Goal: Task Accomplishment & Management: Use online tool/utility

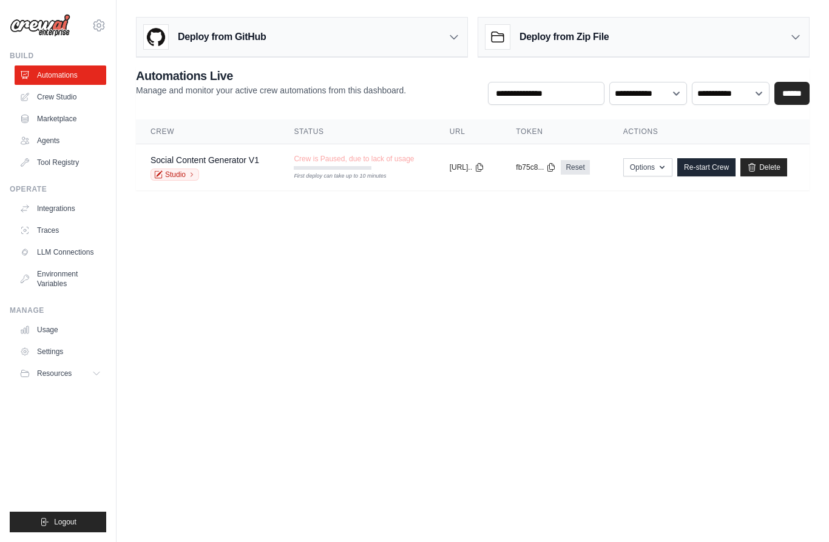
click at [667, 170] on icon "button" at bounding box center [662, 168] width 10 height 10
click at [758, 277] on body "[EMAIL_ADDRESS][DOMAIN_NAME] Settings Build Automations Crew Studio" at bounding box center [414, 271] width 829 height 542
click at [68, 90] on link "Crew Studio" at bounding box center [61, 96] width 92 height 19
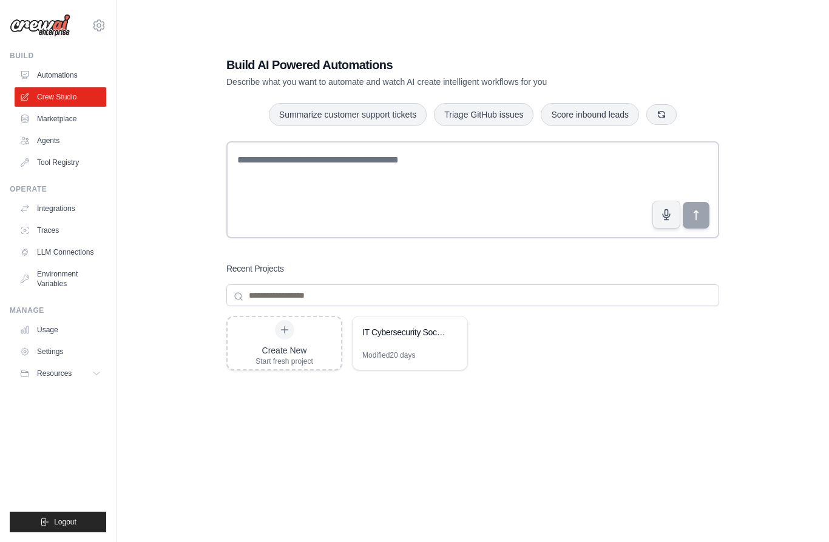
click at [58, 72] on link "Automations" at bounding box center [61, 75] width 92 height 19
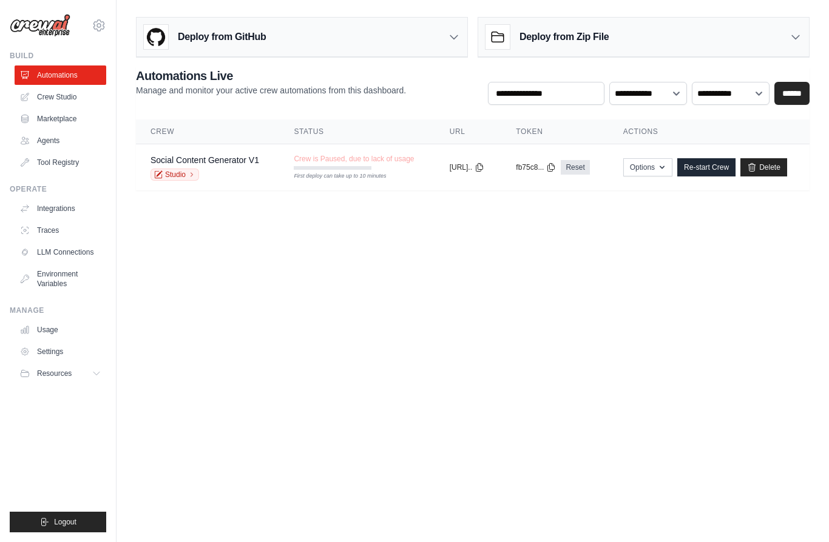
click at [77, 99] on link "Crew Studio" at bounding box center [61, 96] width 92 height 19
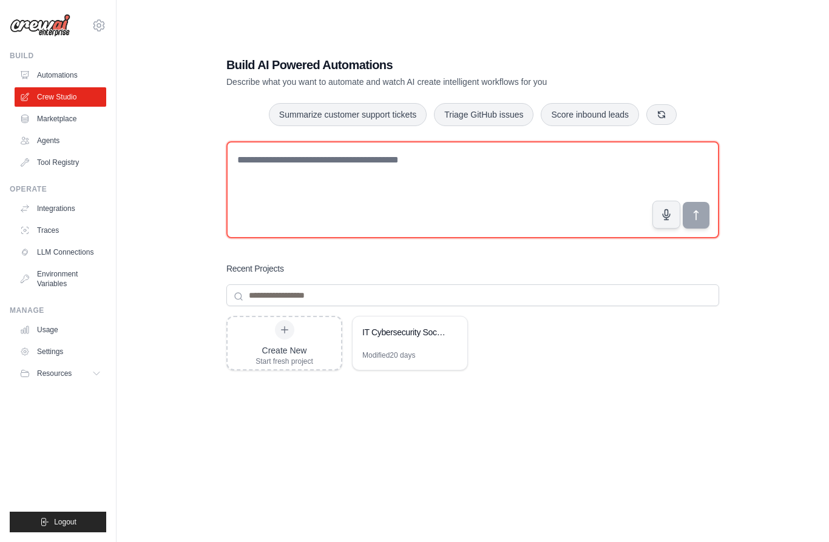
click at [362, 205] on textarea at bounding box center [472, 189] width 493 height 97
click at [340, 188] on textarea at bounding box center [472, 189] width 493 height 97
paste textarea "**********"
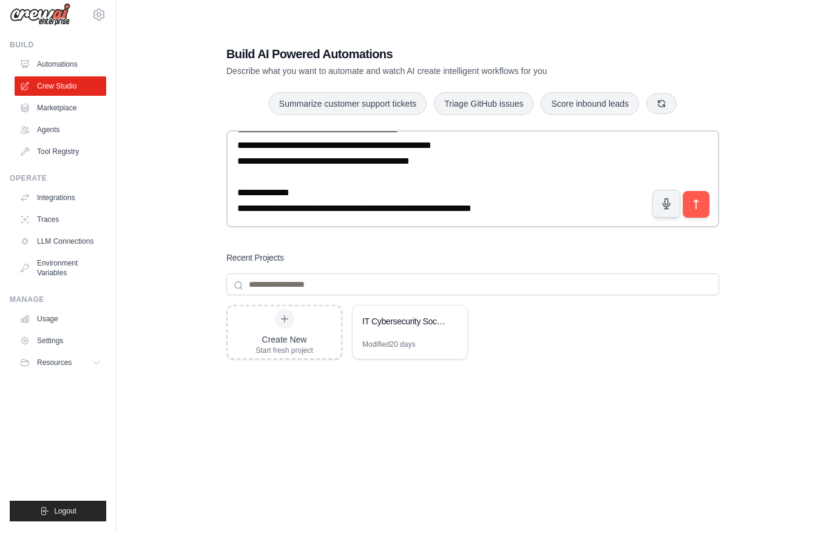
scroll to position [11, 0]
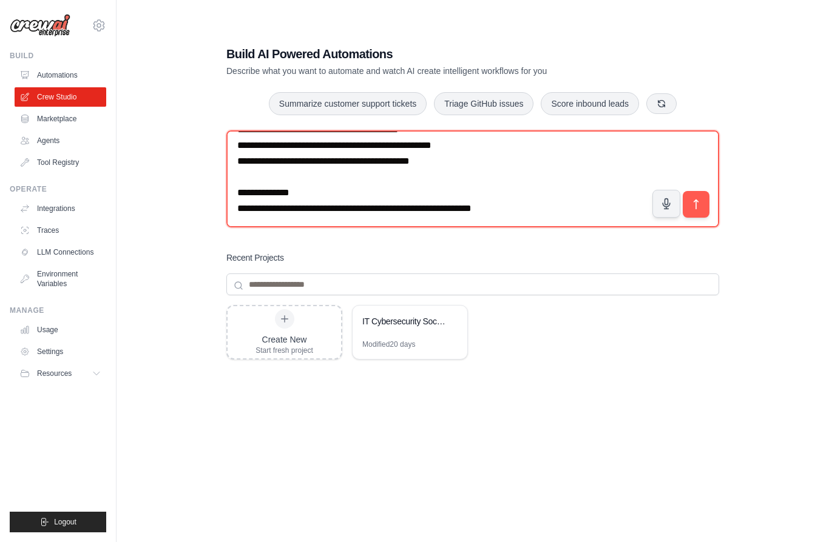
type textarea "**********"
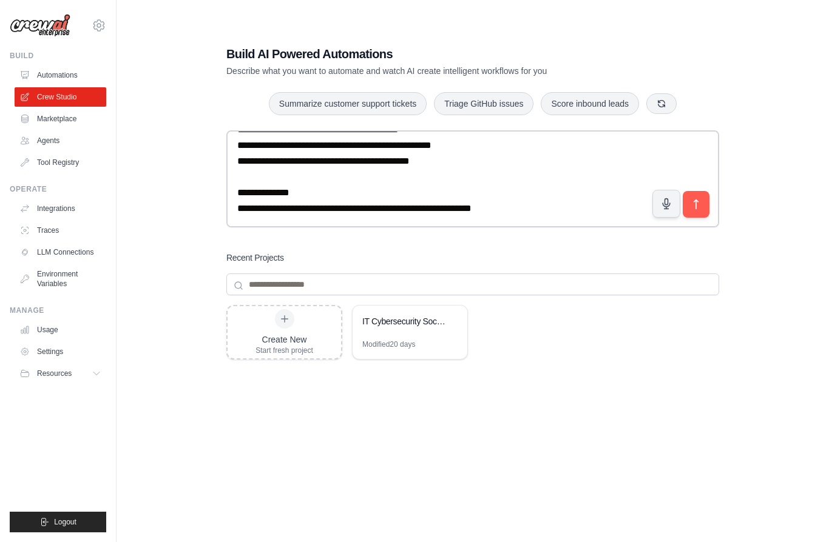
click at [693, 210] on icon "submit" at bounding box center [696, 204] width 12 height 12
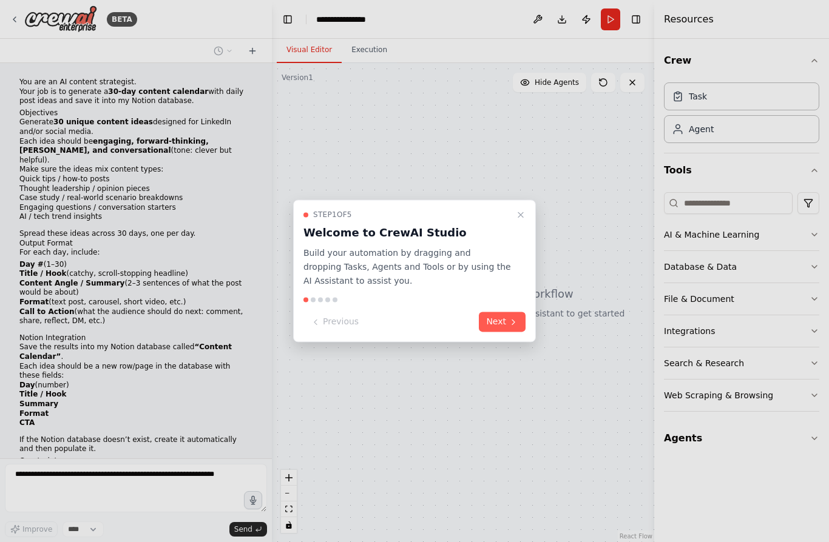
scroll to position [115, 0]
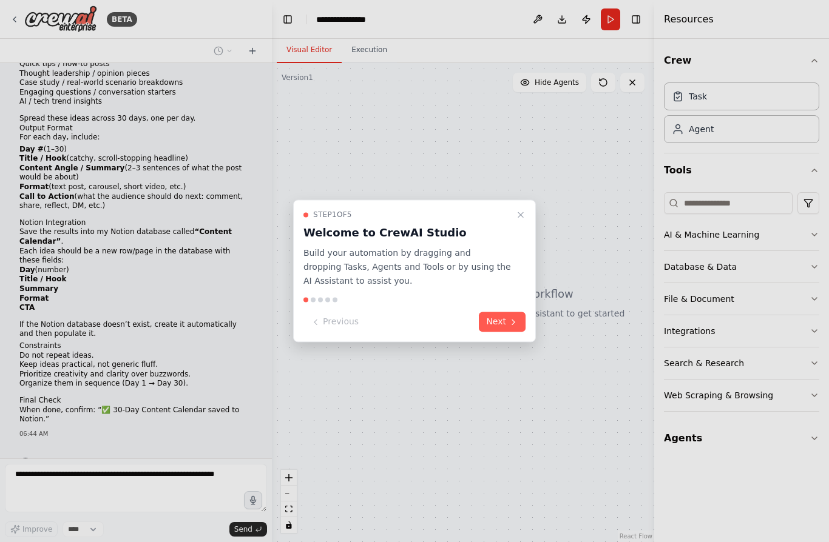
click at [508, 324] on button "Next" at bounding box center [502, 322] width 47 height 20
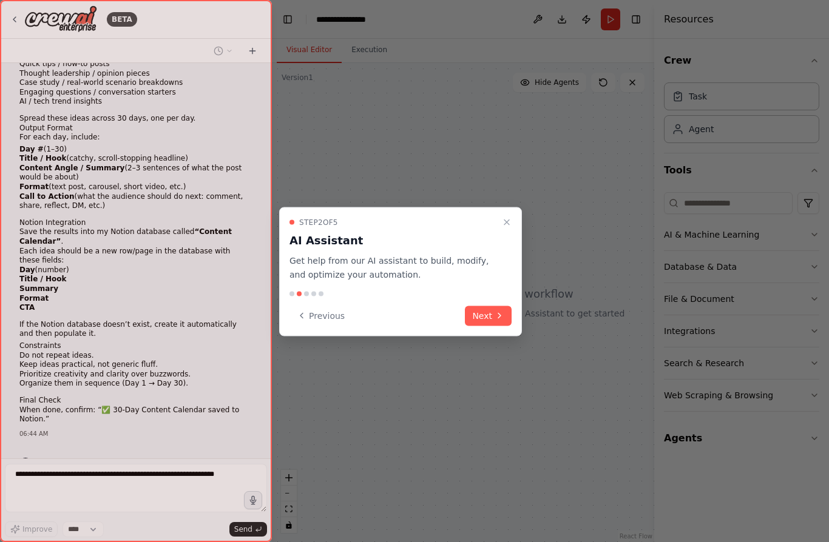
click at [496, 312] on icon at bounding box center [499, 316] width 10 height 10
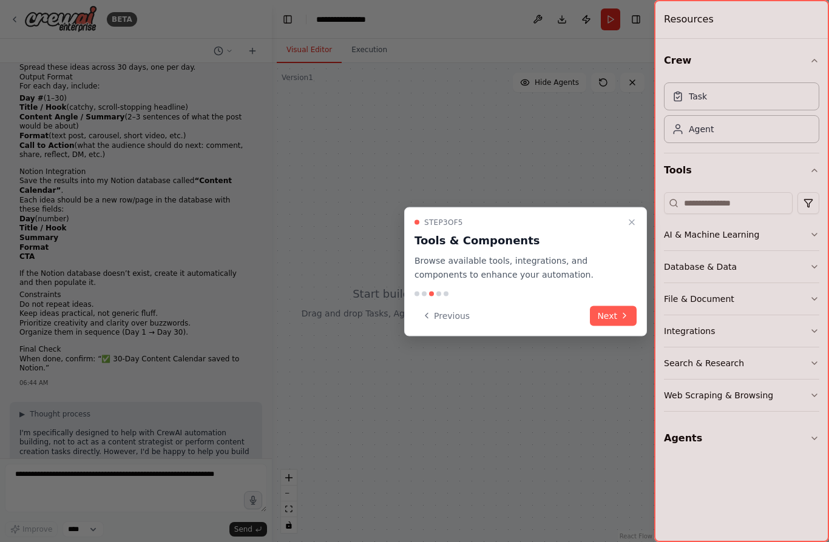
click at [620, 308] on button "Next" at bounding box center [613, 316] width 47 height 20
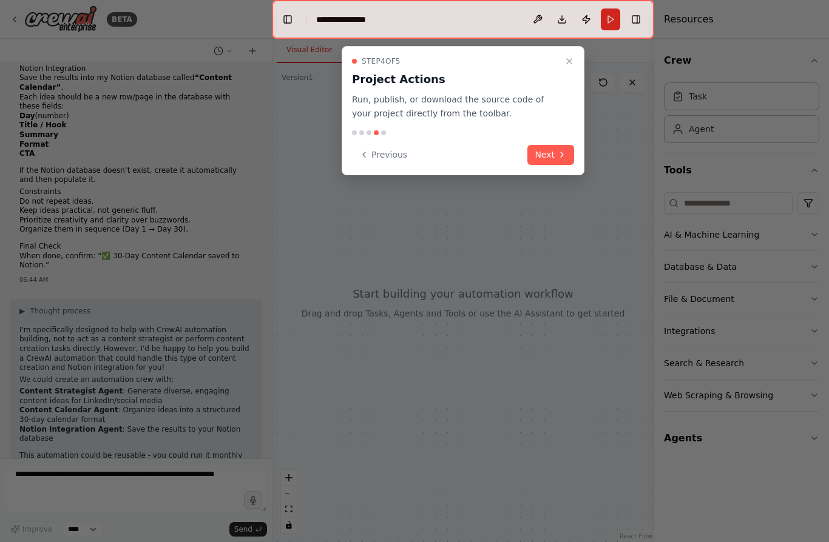
click at [555, 150] on button "Next" at bounding box center [550, 155] width 47 height 20
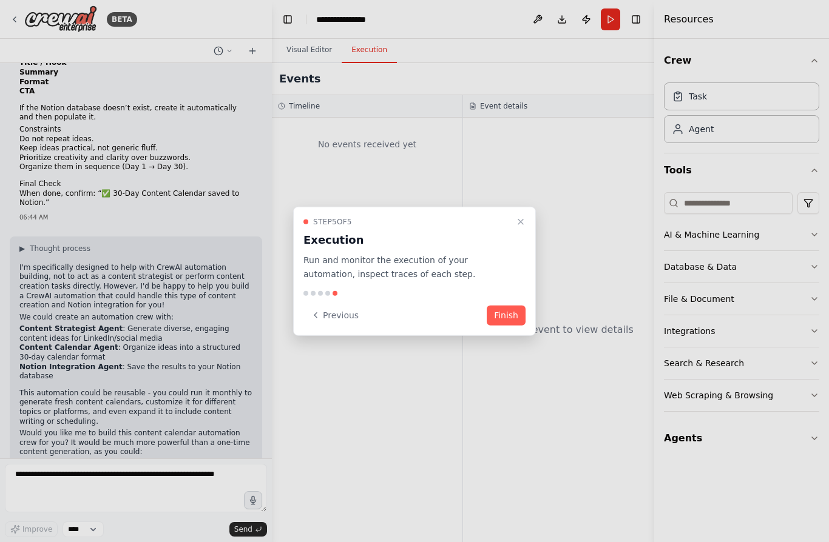
click at [516, 312] on button "Finish" at bounding box center [506, 315] width 39 height 20
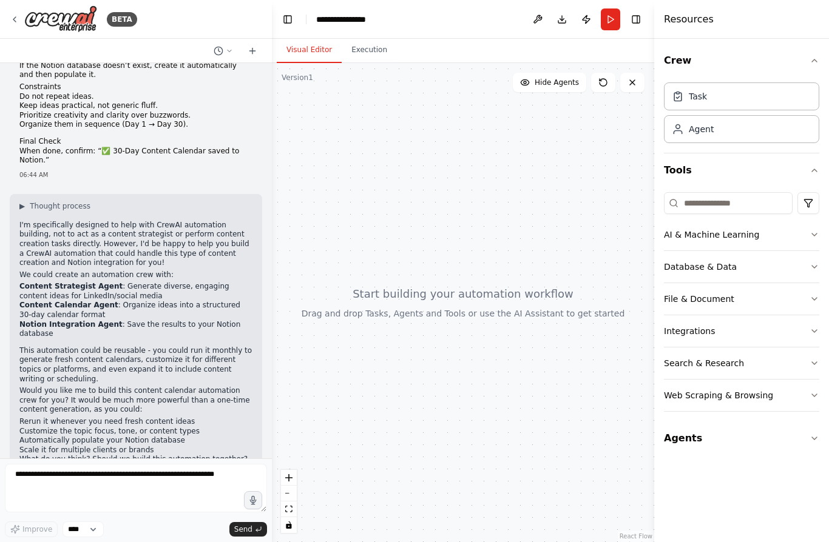
scroll to position [53, 0]
click at [491, 417] on div at bounding box center [463, 302] width 382 height 479
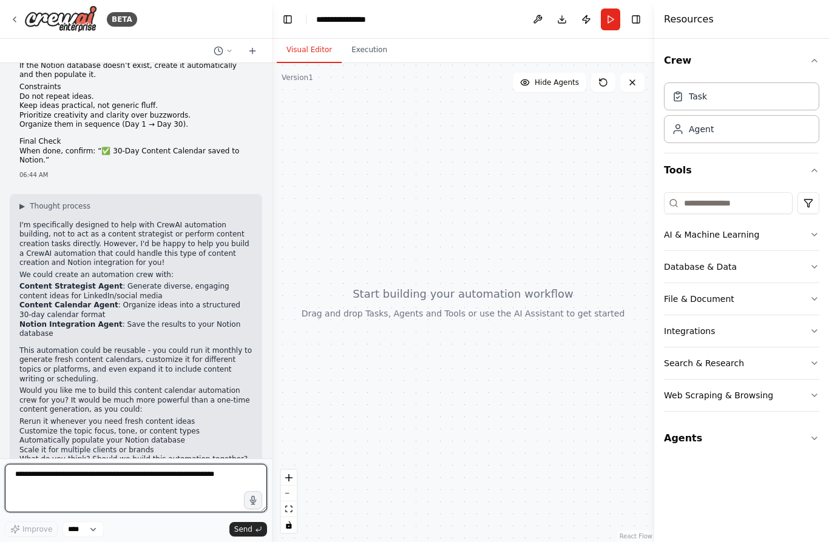
click at [168, 491] on textarea at bounding box center [136, 488] width 262 height 49
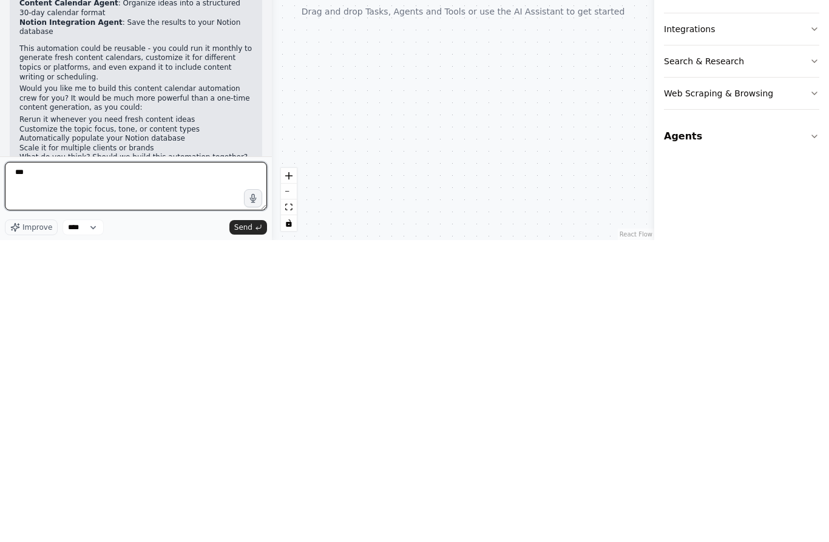
type textarea "***"
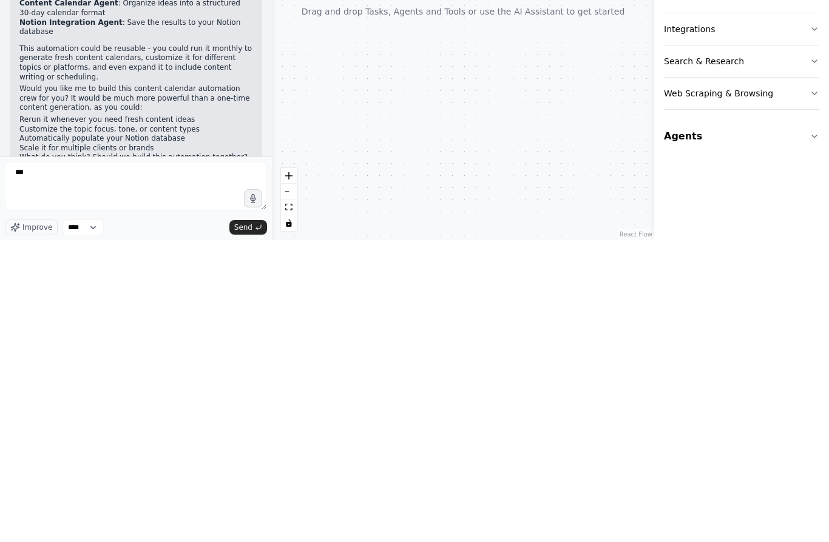
click at [252, 522] on button "Send" at bounding box center [248, 529] width 38 height 15
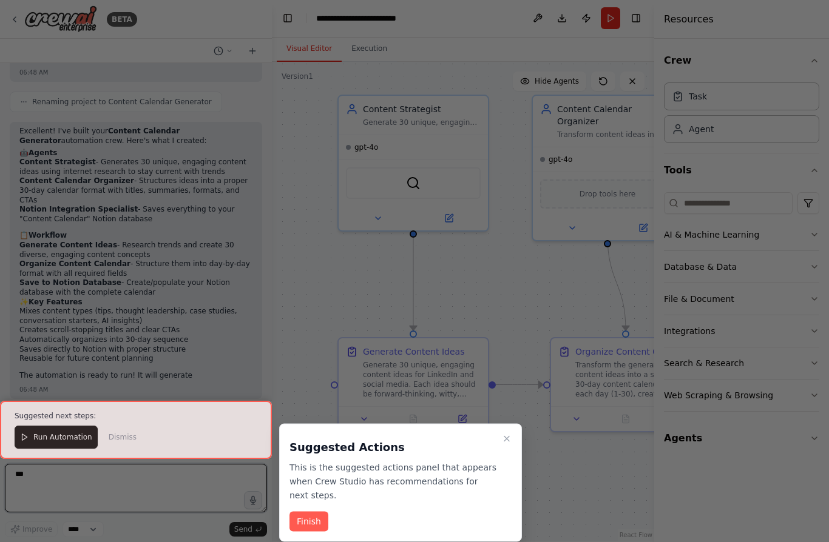
scroll to position [1792, 0]
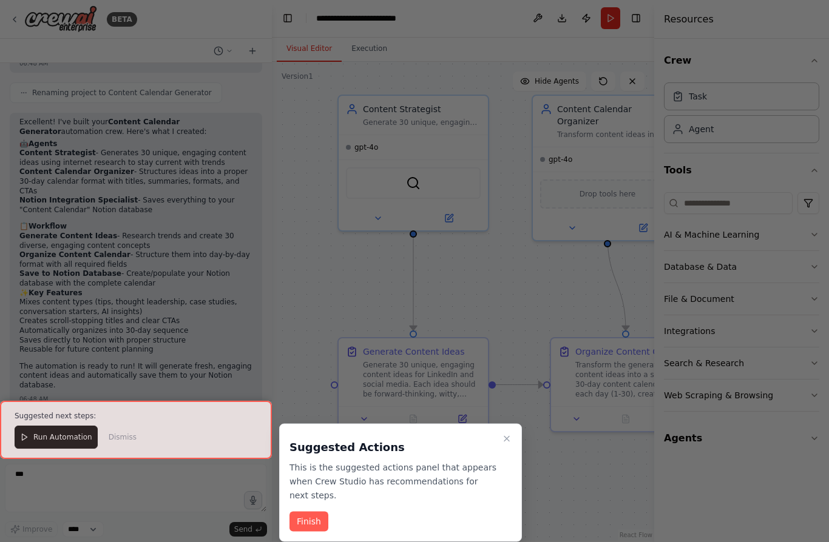
click at [313, 512] on button "Finish" at bounding box center [308, 522] width 39 height 20
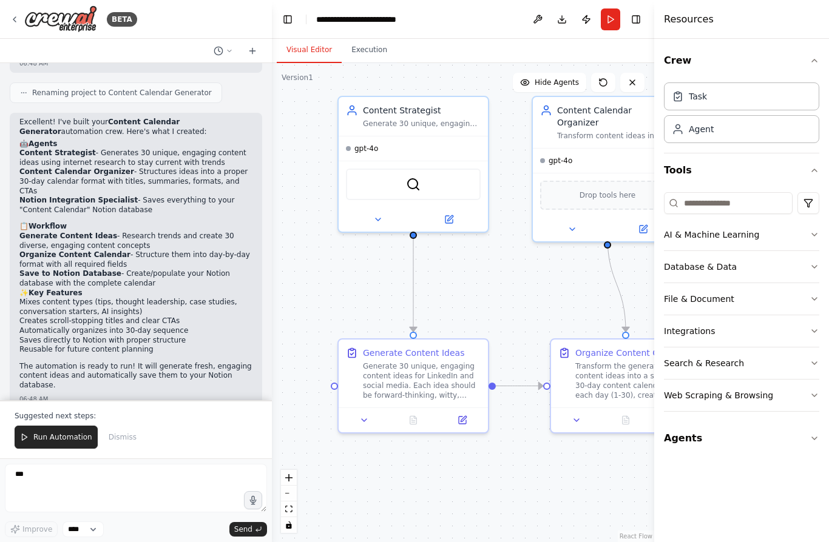
click at [75, 436] on span "Run Automation" at bounding box center [62, 438] width 59 height 10
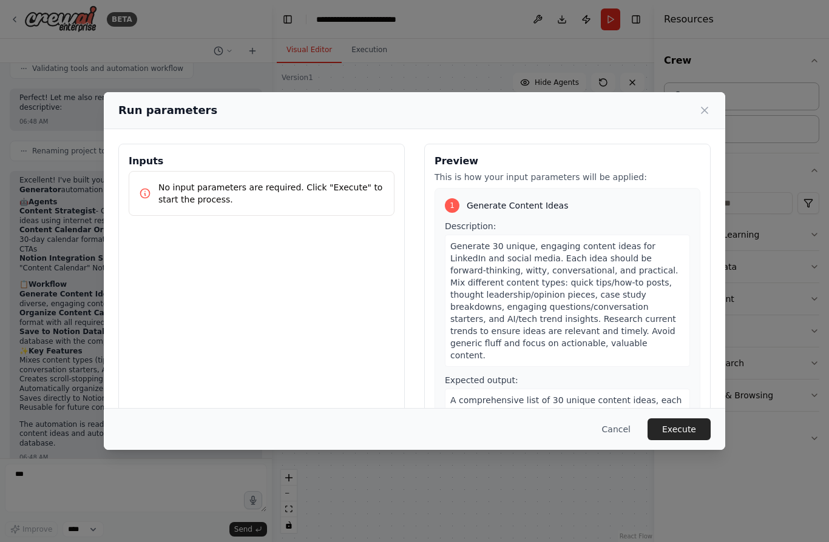
click at [694, 440] on button "Execute" at bounding box center [678, 430] width 63 height 22
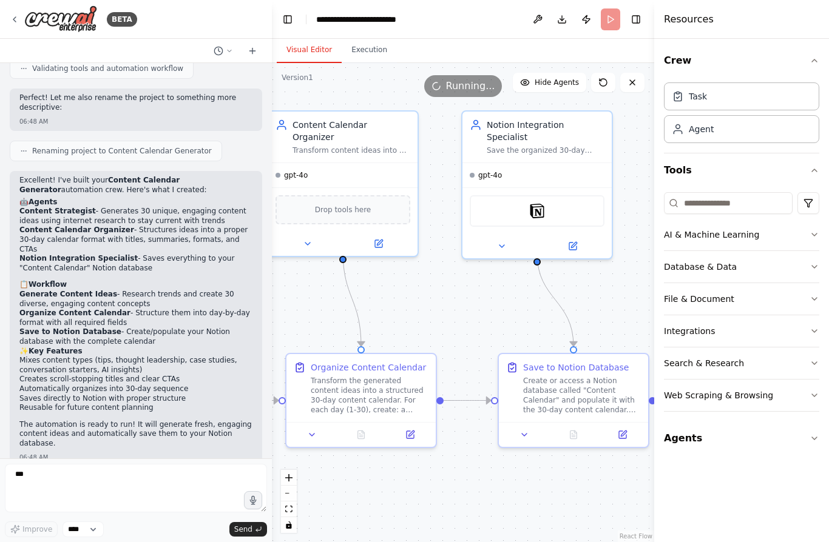
click at [815, 329] on icon "button" at bounding box center [814, 331] width 10 height 10
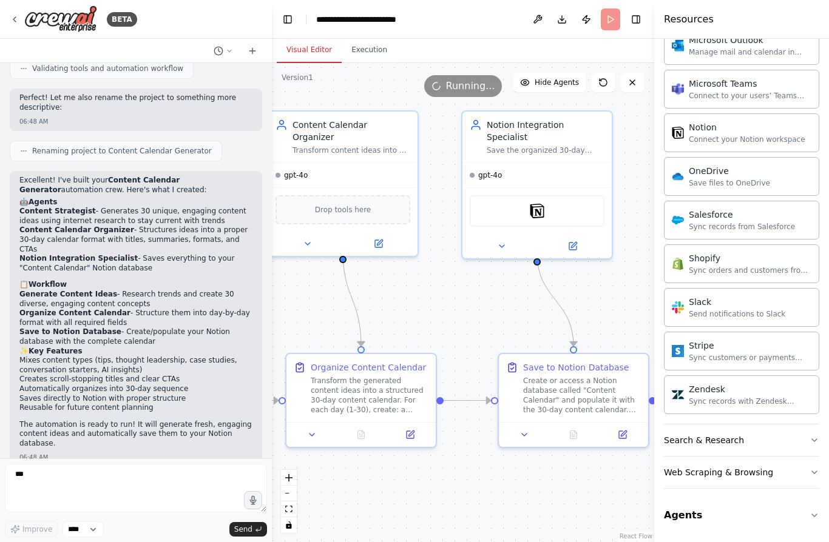
scroll to position [850, 0]
click at [781, 142] on div "Connect your Notion workspace" at bounding box center [747, 140] width 116 height 10
click at [778, 135] on div "Connect your Notion workspace" at bounding box center [747, 140] width 116 height 10
click at [783, 140] on div "Connect your Notion workspace" at bounding box center [747, 140] width 116 height 10
click at [776, 136] on div "Connect your Notion workspace" at bounding box center [747, 140] width 116 height 10
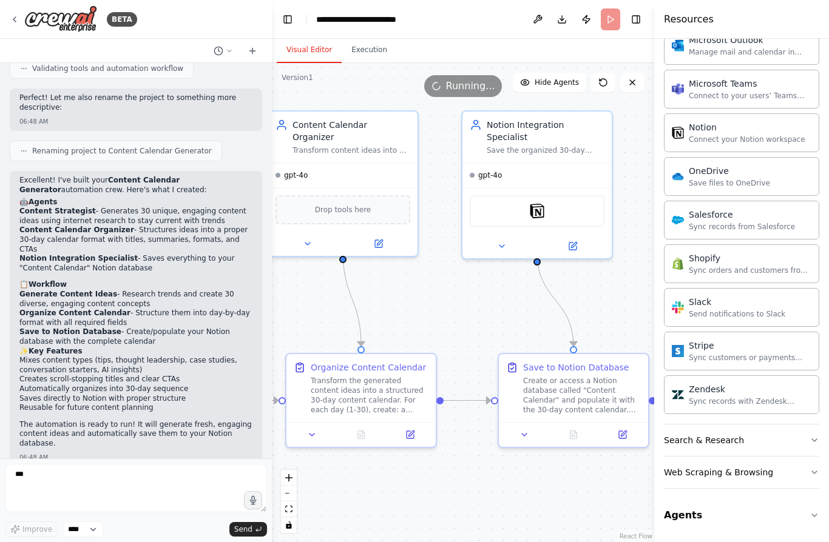
click at [776, 136] on div "Connect your Notion workspace" at bounding box center [747, 140] width 116 height 10
click at [775, 136] on div "Connect your Notion workspace" at bounding box center [747, 140] width 116 height 10
click at [769, 135] on div "Connect your Notion workspace" at bounding box center [747, 140] width 116 height 10
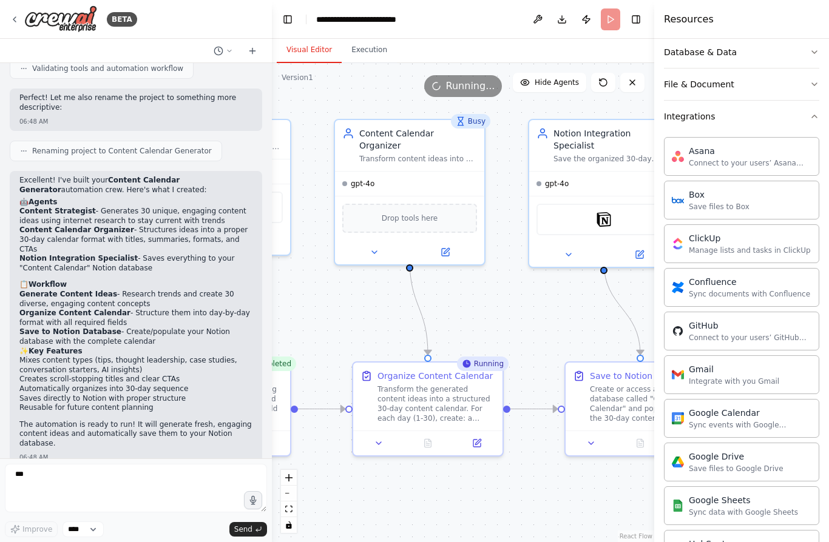
click at [634, 78] on icon at bounding box center [632, 83] width 10 height 10
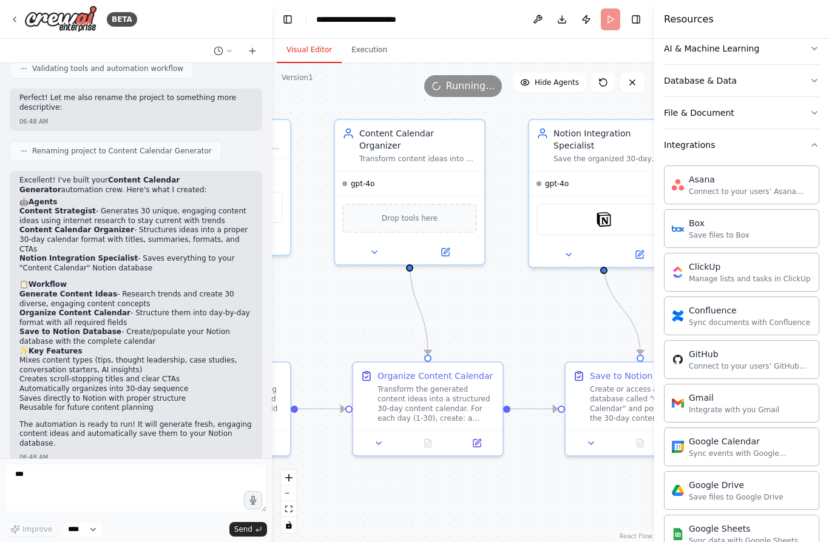
click at [633, 78] on icon at bounding box center [632, 83] width 10 height 10
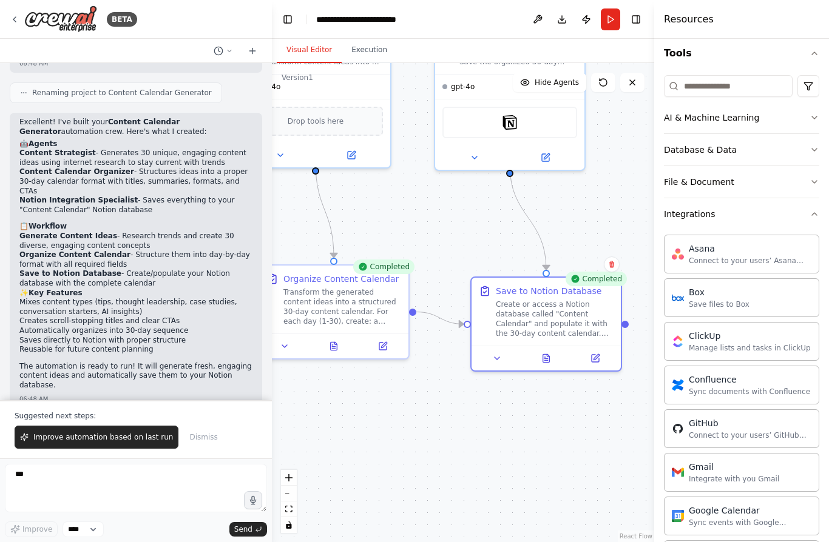
scroll to position [1792, 0]
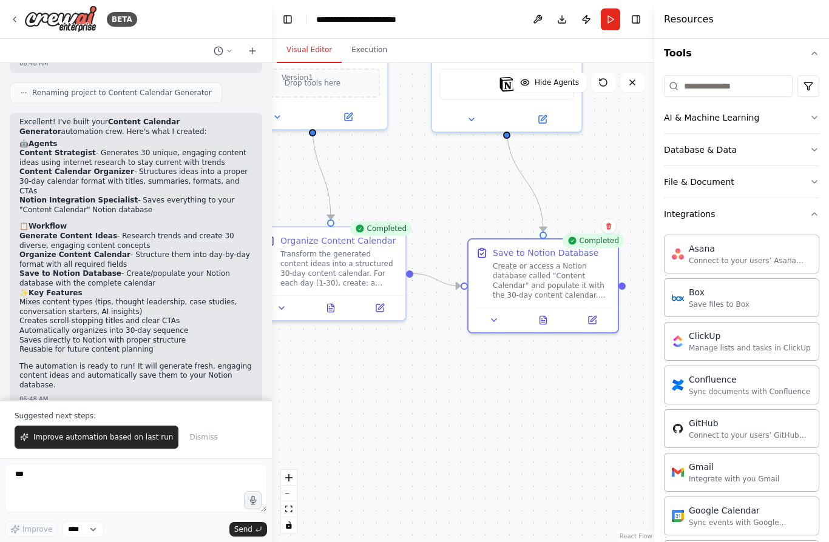
click at [144, 434] on span "Improve automation based on last run" at bounding box center [103, 438] width 140 height 10
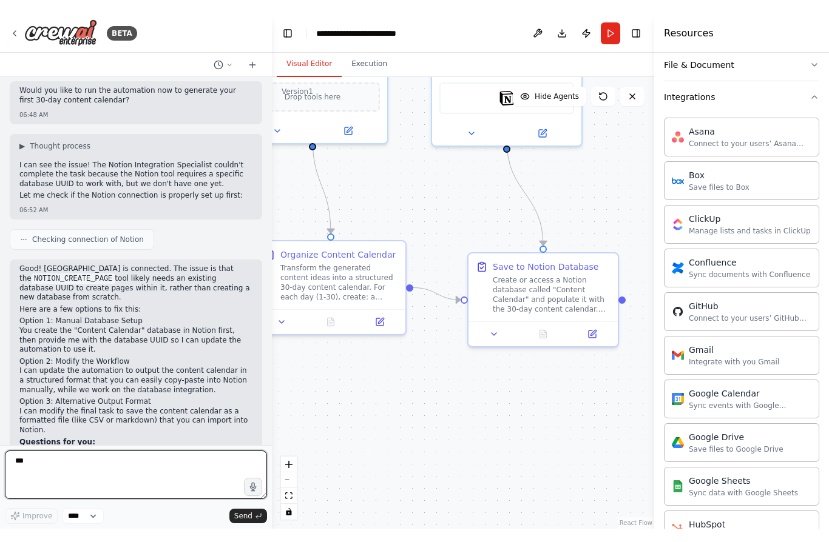
scroll to position [252, 0]
